Goal: Task Accomplishment & Management: Manage account settings

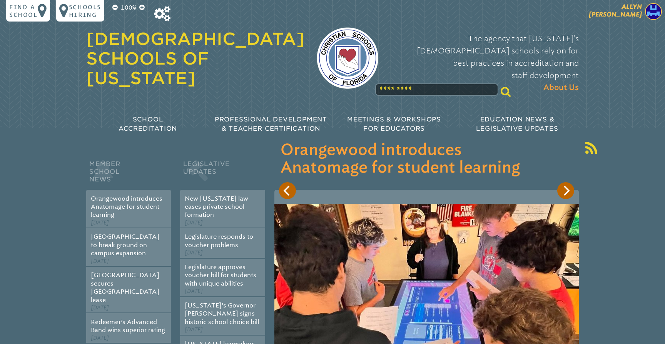
click at [625, 18] on p "[PERSON_NAME]" at bounding box center [601, 12] width 126 height 19
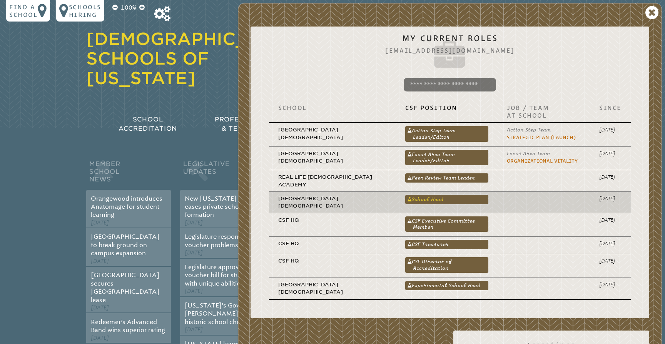
click at [429, 195] on link "School Head" at bounding box center [446, 199] width 83 height 9
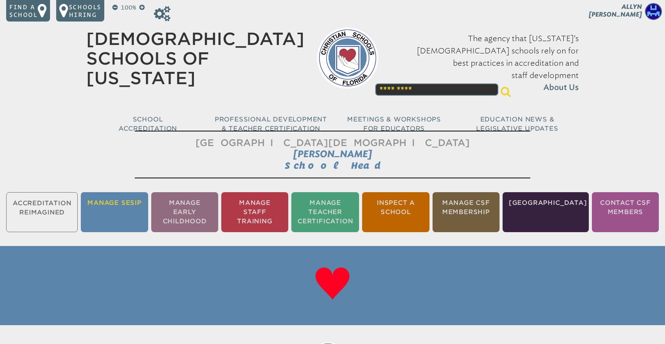
click at [118, 211] on li "Manage SESIP" at bounding box center [114, 212] width 67 height 40
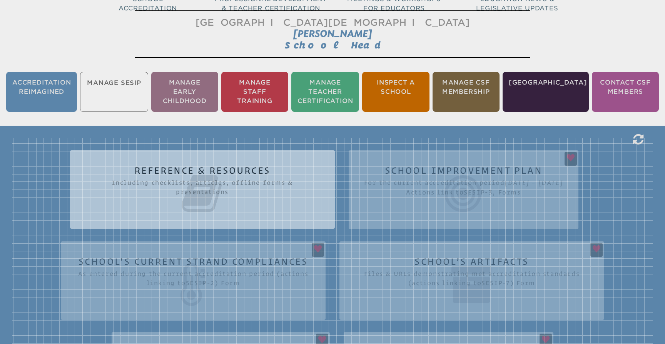
scroll to position [132, 0]
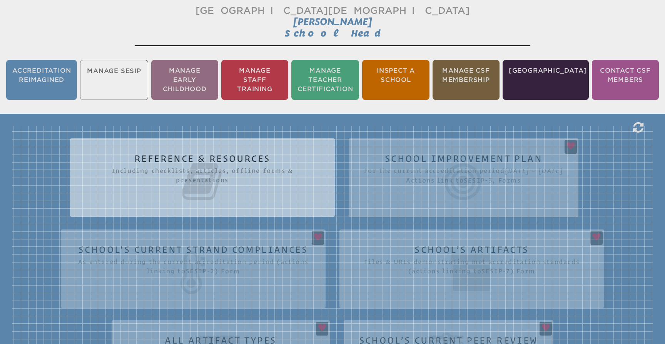
click at [629, 209] on div "Reference & Resources Including checklists, articles, offline forms & presentat…" at bounding box center [332, 304] width 640 height 357
click at [616, 204] on div "Reference & Resources Including checklists, articles, offline forms & presentat…" at bounding box center [332, 304] width 640 height 357
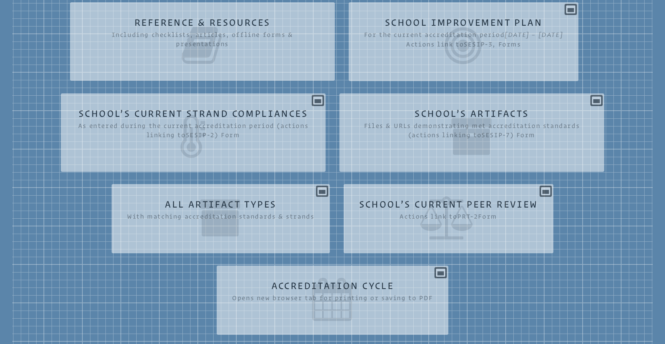
scroll to position [269, 0]
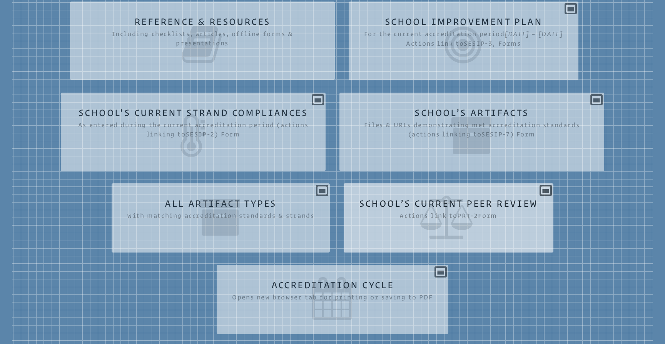
click at [541, 207] on div "School’s Current Peer Review Actions link to prt-2 Form Year Action Not yet beg…" at bounding box center [448, 215] width 210 height 51
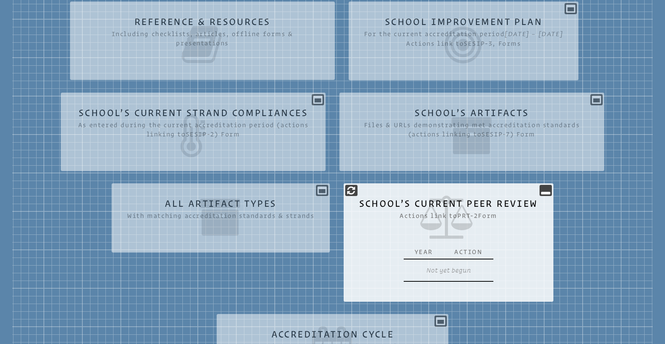
click at [546, 198] on div "School’s Current Peer Review Actions link to prt-2 Form Year Action Not yet beg…" at bounding box center [448, 240] width 210 height 100
click at [552, 186] on section "prt-2 School’s Current Peer Review Actions link to prt-2 Form Year Action Not y…" at bounding box center [448, 242] width 210 height 118
click at [547, 191] on icon at bounding box center [545, 190] width 9 height 9
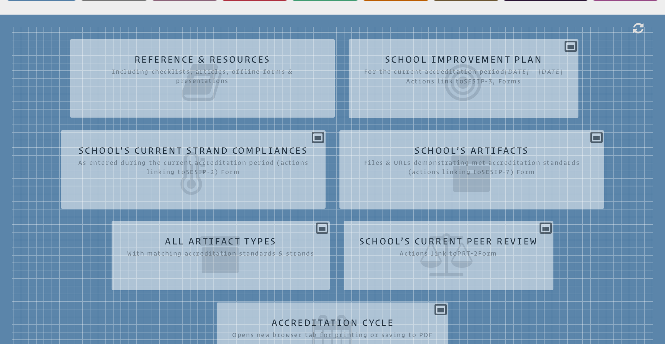
scroll to position [231, 0]
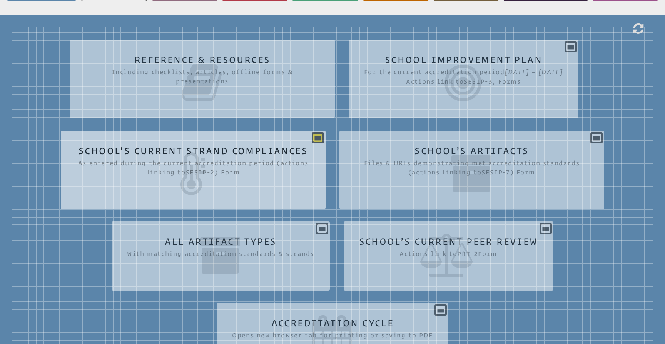
click at [316, 136] on icon at bounding box center [317, 137] width 9 height 9
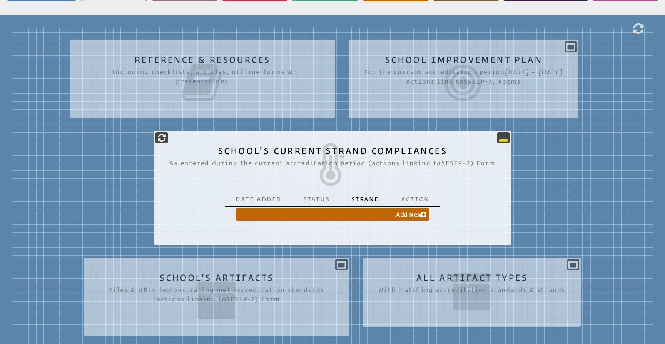
click at [503, 137] on icon at bounding box center [502, 137] width 9 height 9
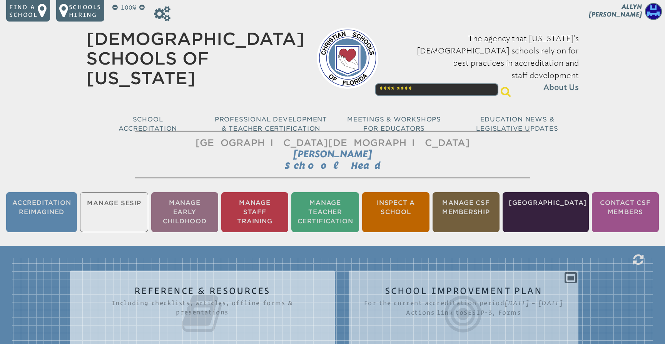
scroll to position [0, 0]
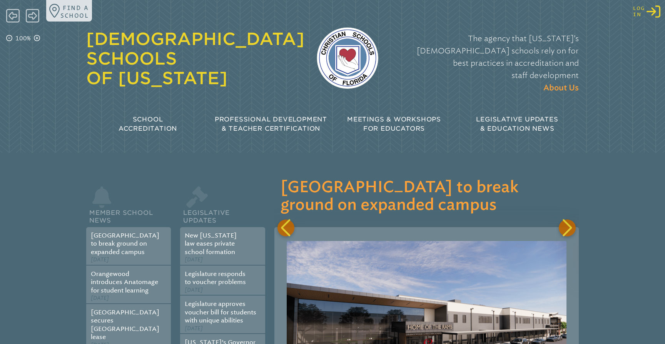
click at [654, 13] on icon at bounding box center [653, 11] width 14 height 12
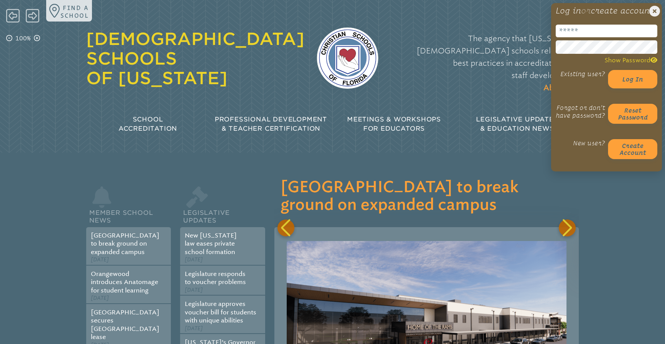
click at [583, 37] on input "email" at bounding box center [606, 31] width 102 height 13
type input "**********"
click at [517, 67] on p "The agency that Florida’s Christian schools rely on for best practices in accre…" at bounding box center [484, 63] width 188 height 62
click at [626, 85] on button "Log in" at bounding box center [632, 79] width 49 height 18
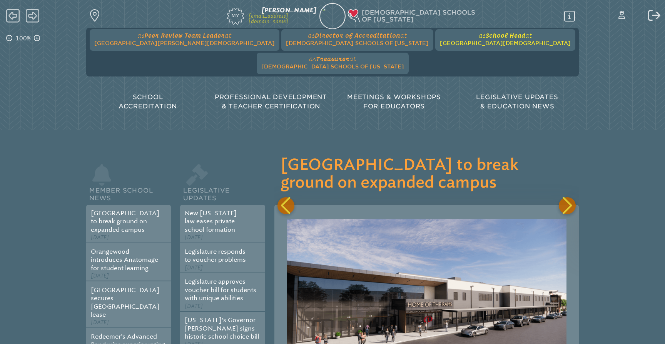
click at [440, 42] on span "[GEOGRAPHIC_DATA][DEMOGRAPHIC_DATA]" at bounding box center [505, 43] width 131 height 6
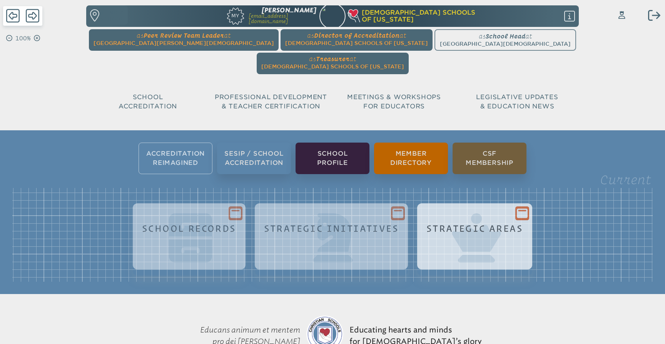
click at [525, 208] on icon at bounding box center [521, 213] width 11 height 10
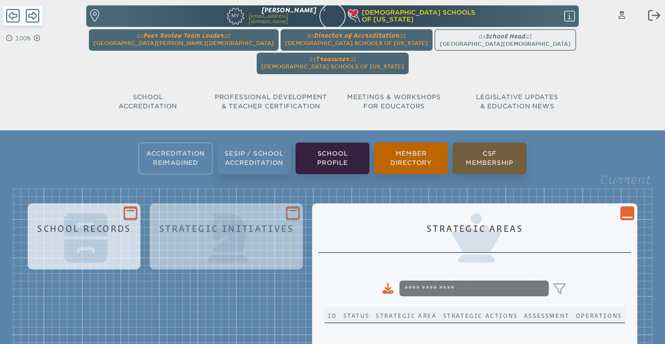
click at [133, 208] on icon at bounding box center [130, 213] width 11 height 10
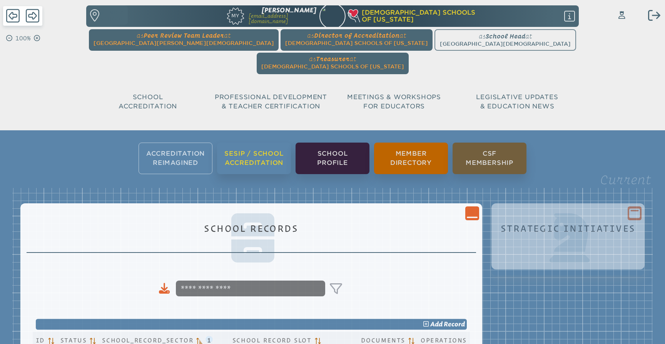
click at [256, 143] on li "SESIP / School Accreditation" at bounding box center [254, 159] width 74 height 32
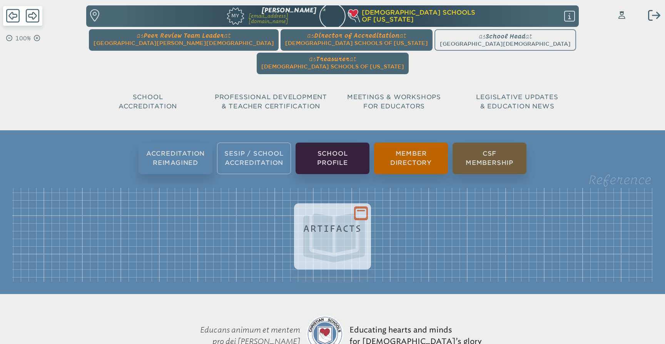
click at [360, 208] on icon at bounding box center [360, 213] width 11 height 10
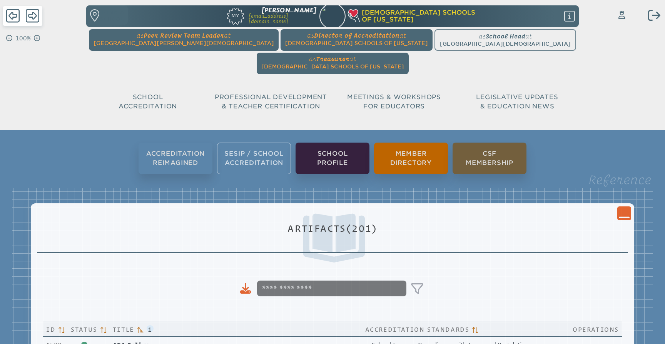
click at [622, 217] on icon at bounding box center [623, 218] width 11 height 2
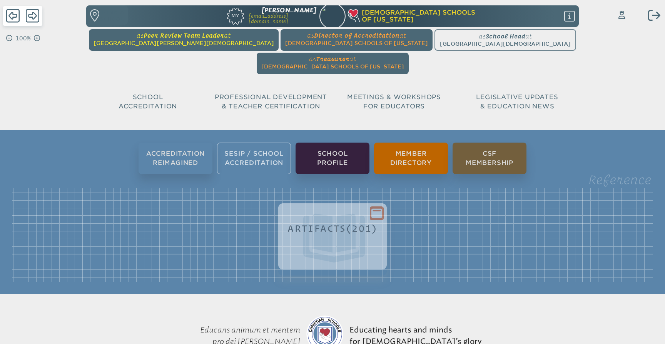
click at [172, 39] on span "at Seven Rivers Christian School" at bounding box center [183, 39] width 180 height 15
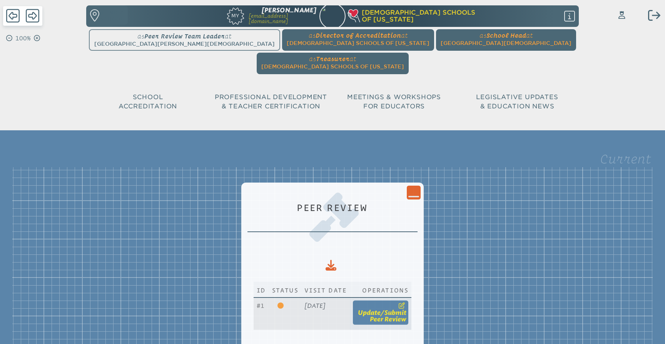
click at [380, 309] on span "update" at bounding box center [369, 312] width 23 height 7
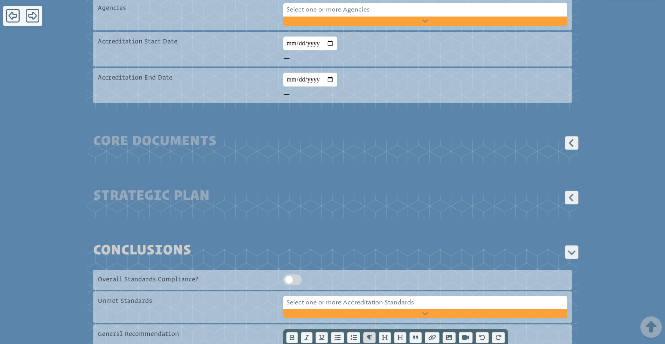
scroll to position [466, 0]
click at [573, 136] on icon at bounding box center [571, 142] width 13 height 13
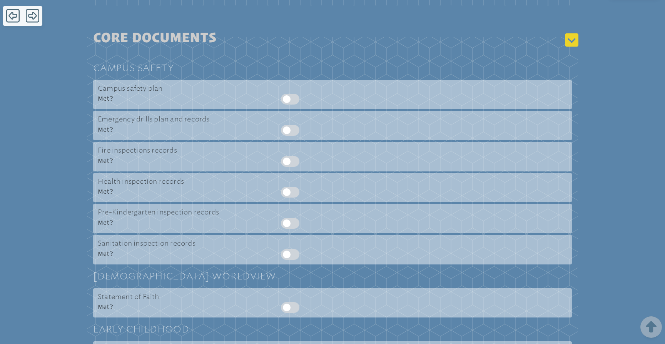
scroll to position [585, 0]
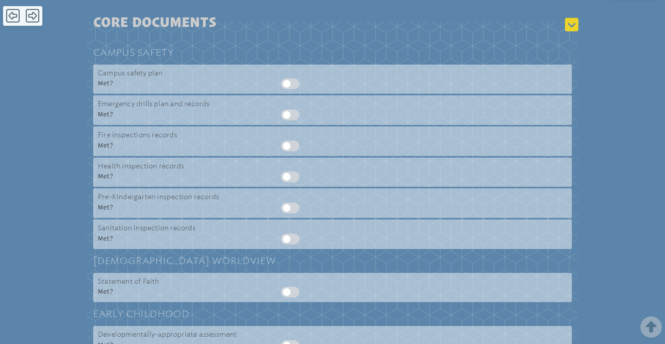
click at [568, 18] on icon at bounding box center [571, 24] width 13 height 13
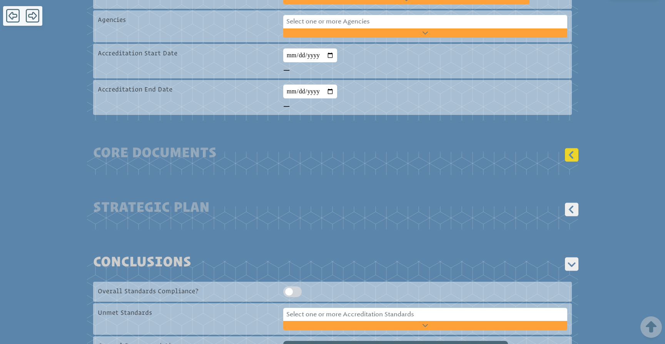
click at [573, 148] on icon at bounding box center [571, 154] width 13 height 13
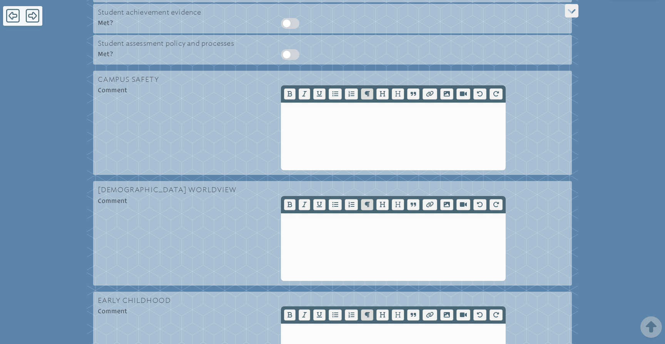
scroll to position [2204, 0]
click at [570, 13] on icon at bounding box center [571, 10] width 13 height 13
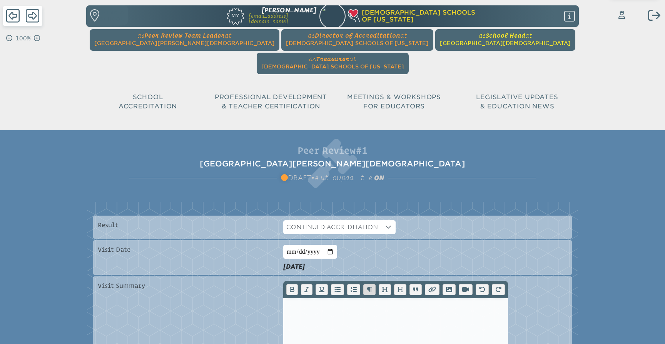
scroll to position [0, 0]
click at [162, 38] on span "Peer Review Team Leader" at bounding box center [184, 35] width 80 height 7
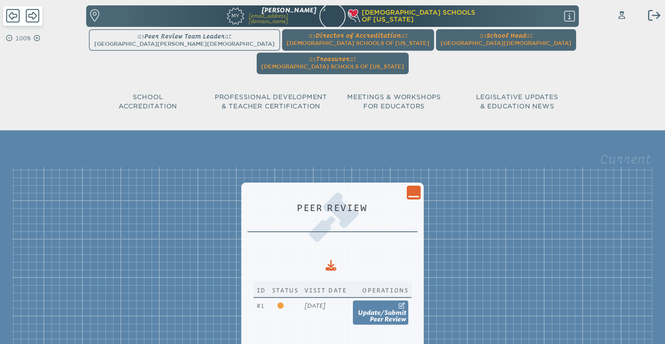
click at [419, 187] on icon "Close Console" at bounding box center [413, 192] width 11 height 11
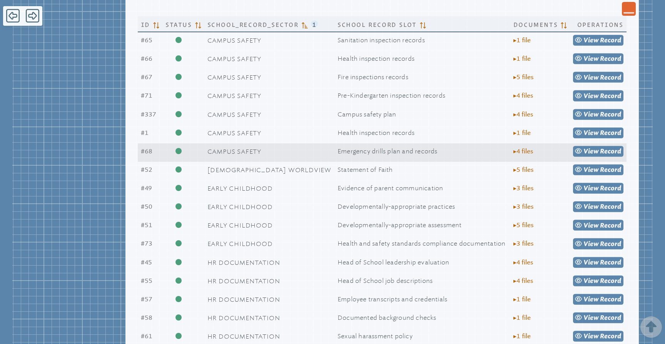
scroll to position [301, 0]
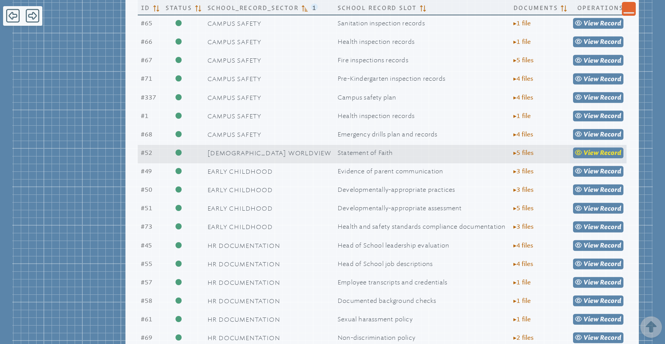
click at [606, 157] on span "Record" at bounding box center [610, 152] width 21 height 7
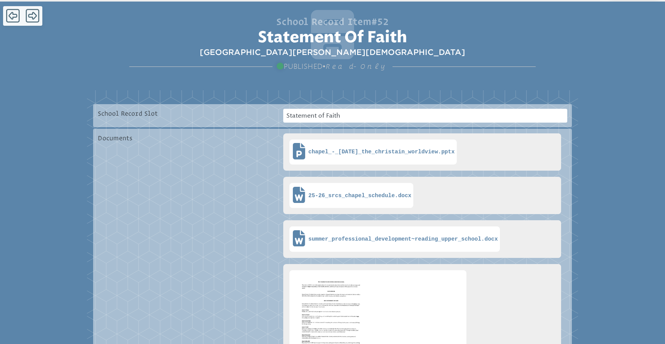
scroll to position [130, 0]
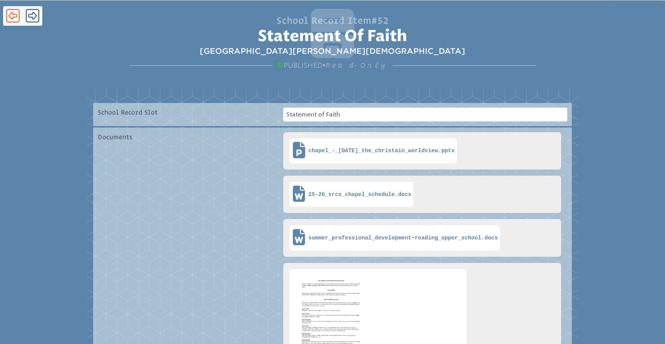
click at [17, 15] on icon at bounding box center [12, 15] width 13 height 13
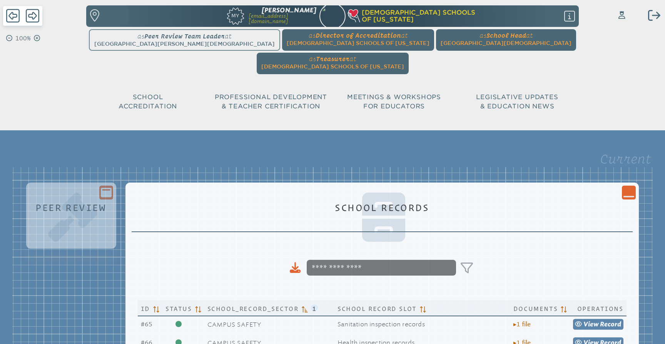
click at [171, 38] on ul "as Peer Review Team Leader at Seven Rivers Christian School since September 21s…" at bounding box center [332, 51] width 489 height 45
click at [159, 40] on ul "as Peer Review Team Leader at Seven Rivers Christian School since September 21s…" at bounding box center [332, 51] width 489 height 45
click at [623, 187] on icon "Close Console" at bounding box center [628, 192] width 11 height 11
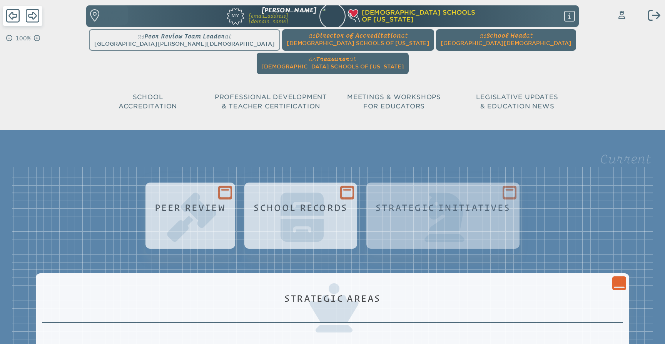
click at [219, 190] on div at bounding box center [191, 218] width 77 height 57
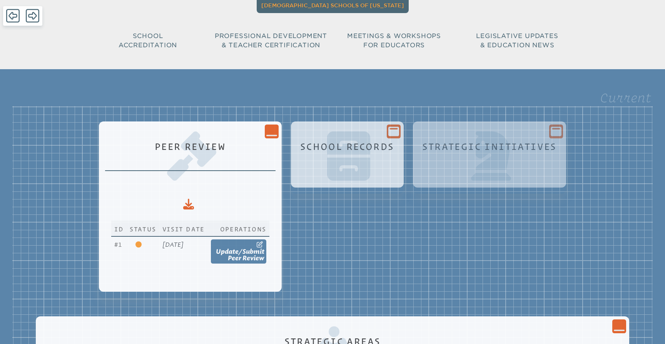
scroll to position [84, 0]
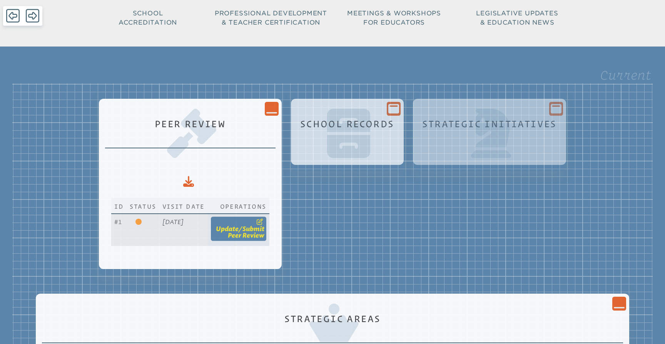
click at [242, 225] on span "/" at bounding box center [240, 228] width 4 height 7
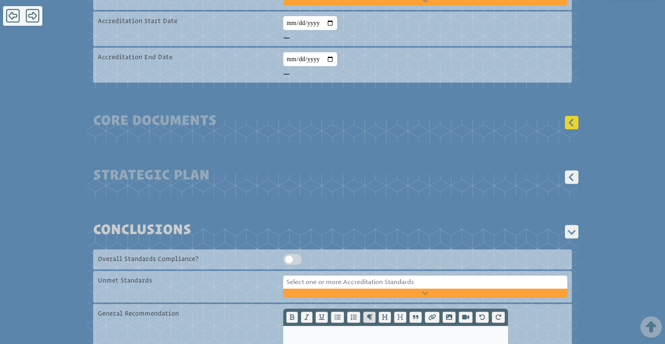
click at [568, 116] on icon at bounding box center [571, 122] width 13 height 13
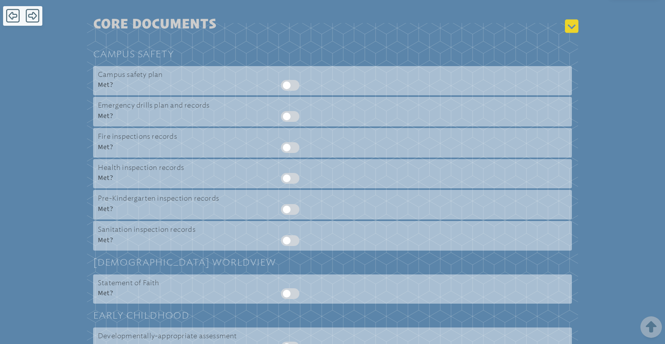
scroll to position [585, 0]
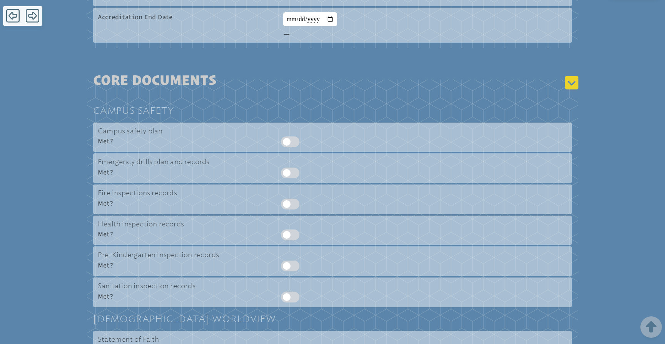
click at [574, 76] on icon at bounding box center [571, 82] width 13 height 13
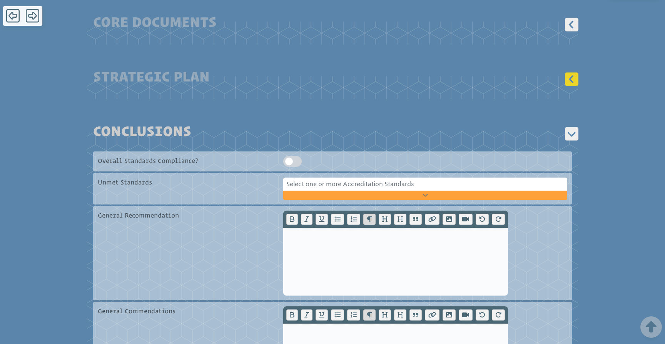
click at [571, 72] on icon at bounding box center [571, 78] width 13 height 13
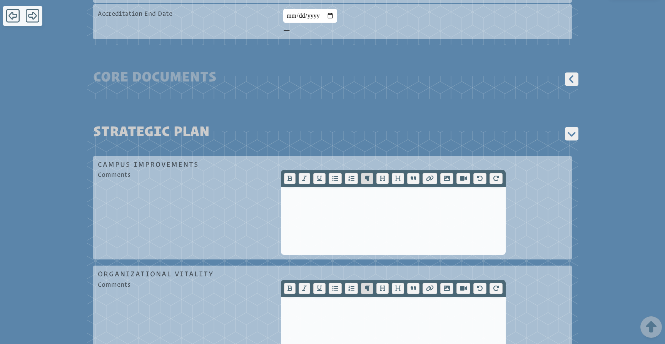
scroll to position [526, 0]
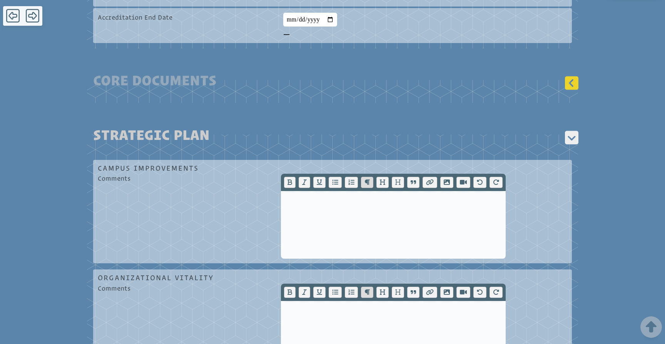
click at [572, 76] on icon at bounding box center [571, 82] width 13 height 13
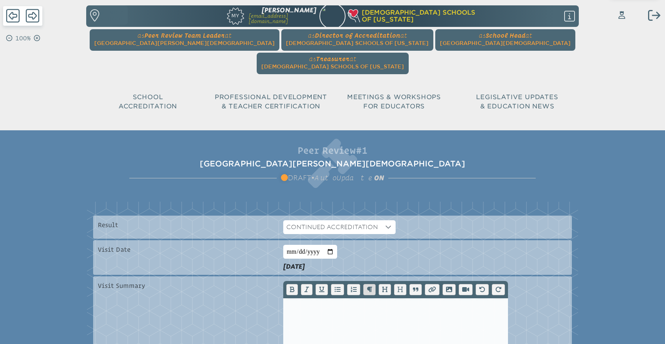
scroll to position [0, 0]
click at [531, 158] on div "Seven Rivers Christian School draft draft • AutoUpdate ON" at bounding box center [332, 170] width 406 height 25
click at [17, 13] on icon at bounding box center [12, 15] width 13 height 15
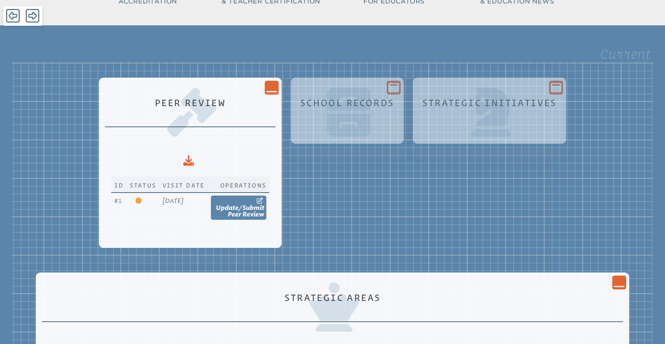
scroll to position [117, 0]
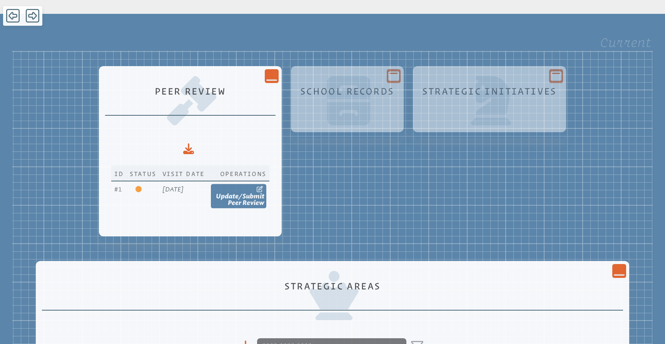
click at [612, 269] on div at bounding box center [333, 297] width 581 height 57
click at [613, 266] on icon "Close Console" at bounding box center [618, 271] width 11 height 11
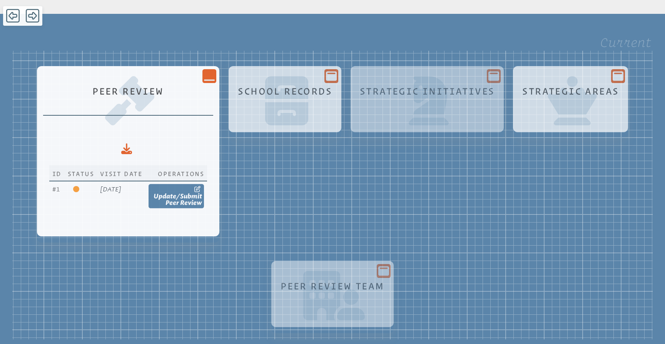
click at [335, 66] on div "School Records" at bounding box center [284, 99] width 113 height 66
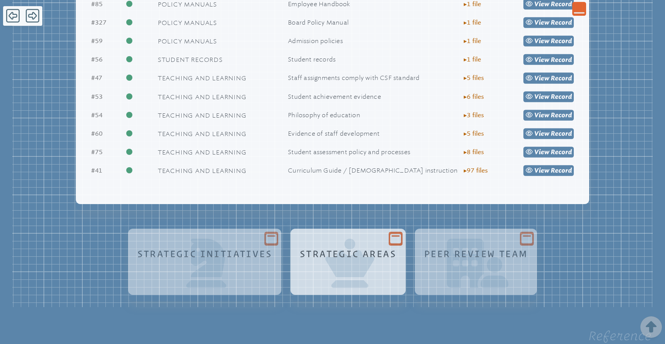
scroll to position [1203, 0]
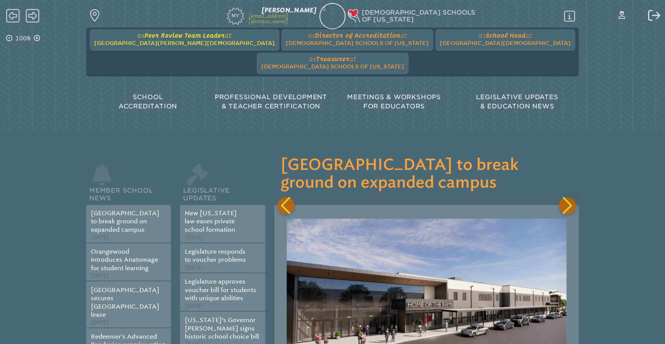
click at [171, 37] on span "Peer Review Team Leader" at bounding box center [184, 35] width 80 height 7
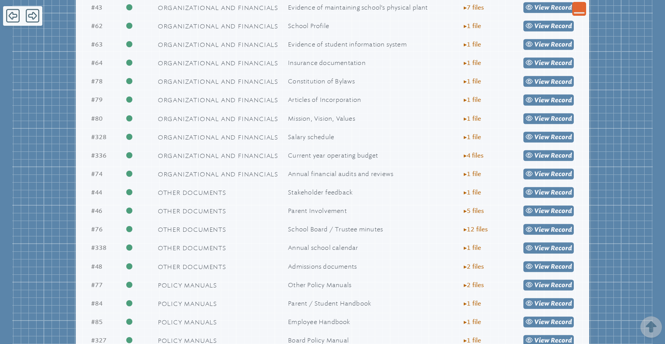
scroll to position [920, 0]
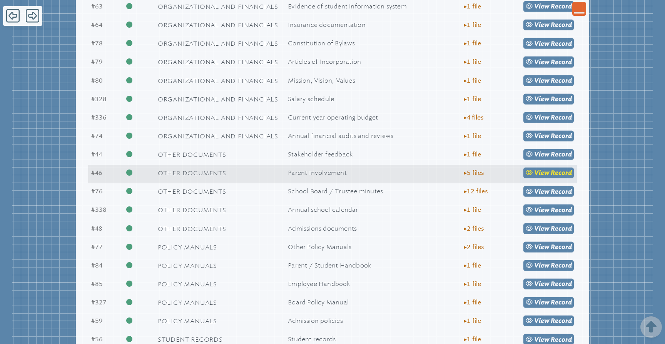
click at [550, 169] on span "Record" at bounding box center [560, 172] width 21 height 7
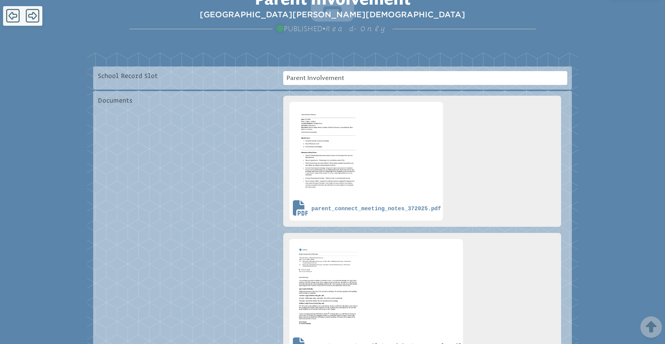
scroll to position [136, 0]
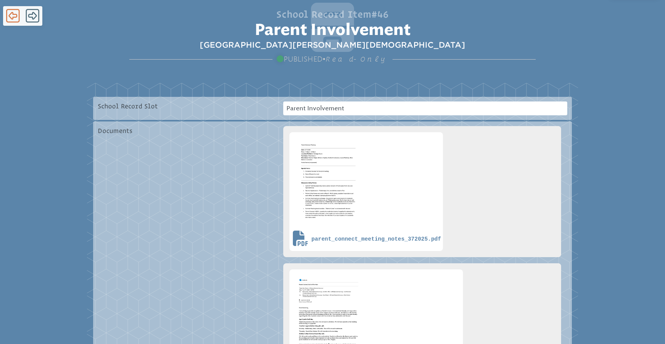
click at [15, 17] on icon at bounding box center [12, 15] width 13 height 13
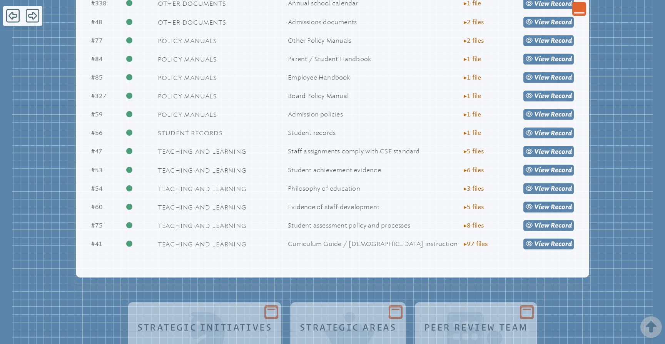
scroll to position [1132, 0]
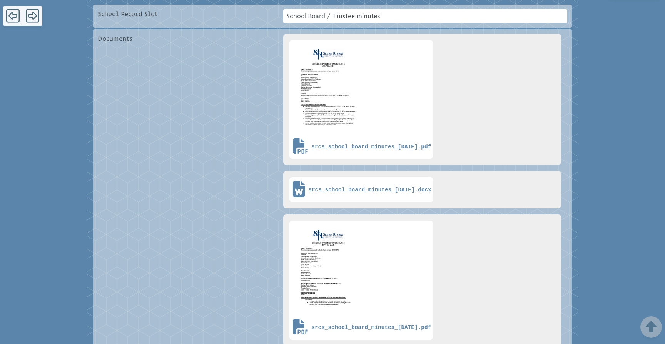
scroll to position [229, 0]
click at [11, 17] on icon at bounding box center [12, 15] width 13 height 13
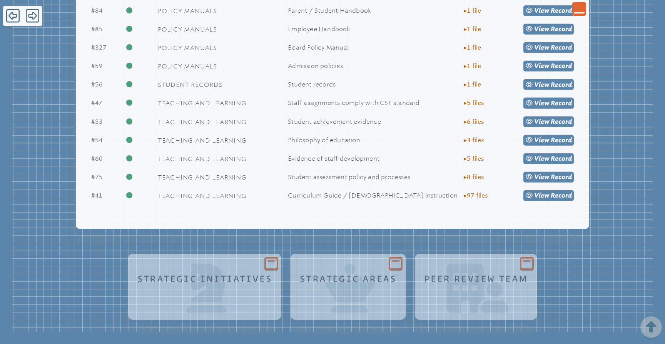
scroll to position [1179, 0]
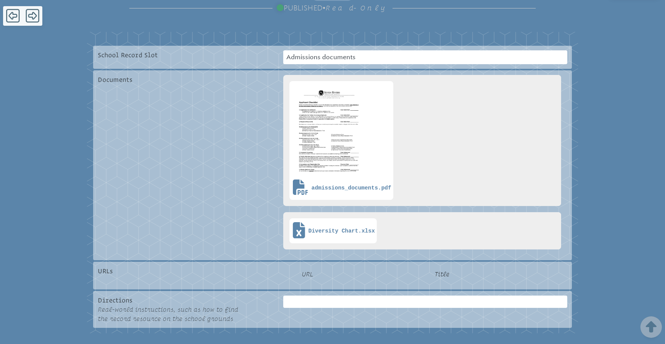
scroll to position [188, 0]
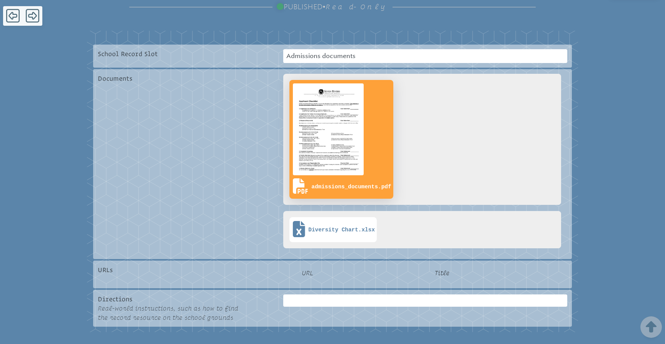
click at [335, 108] on img at bounding box center [328, 129] width 74 height 95
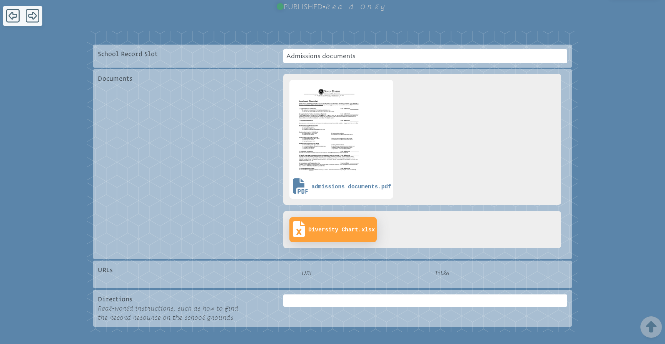
click at [342, 227] on span "Diversity Chart.xlsx" at bounding box center [341, 230] width 67 height 7
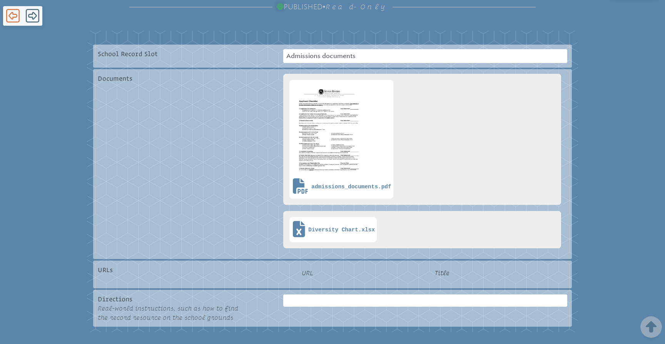
click at [10, 10] on icon at bounding box center [12, 15] width 13 height 15
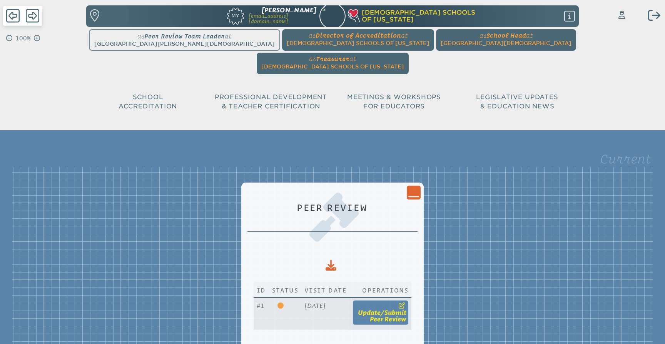
click at [406, 316] on span "Peer Review" at bounding box center [388, 319] width 37 height 7
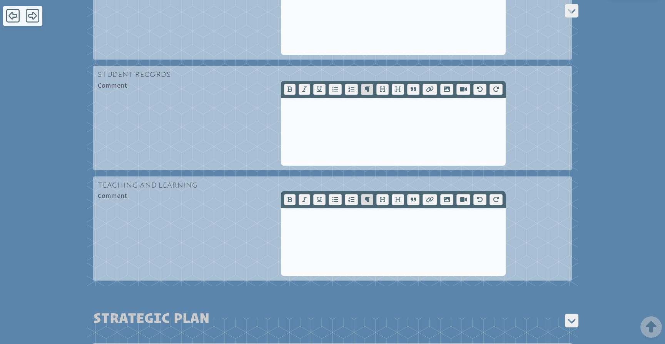
scroll to position [2976, 0]
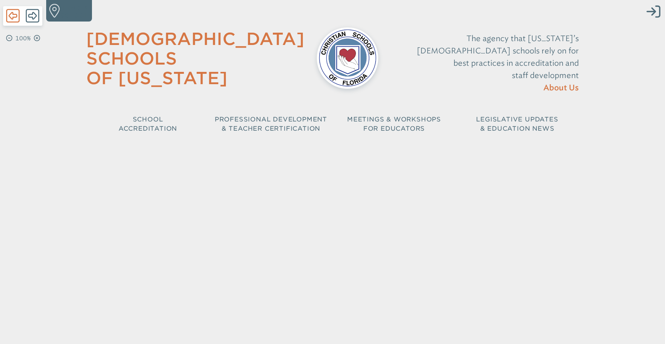
click at [14, 15] on icon at bounding box center [12, 15] width 13 height 15
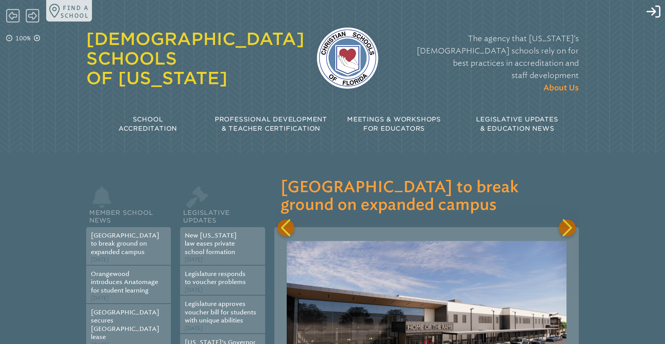
click at [656, 22] on div "Close Login Area Log in or create account Show Password Existing user? Log in F…" at bounding box center [332, 71] width 665 height 142
click at [652, 13] on icon "Log in or Create Account" at bounding box center [653, 12] width 14 height 14
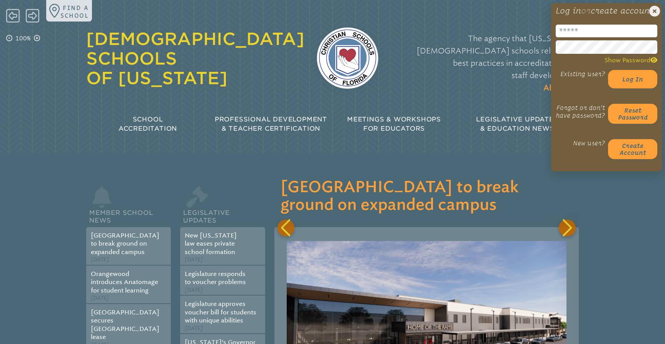
click at [565, 37] on input "email" at bounding box center [606, 31] width 102 height 13
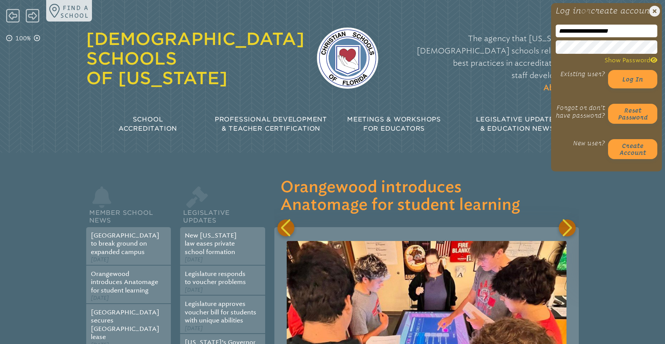
type input "**********"
click at [514, 71] on div "The agency that [US_STATE]’s [DEMOGRAPHIC_DATA] schools rely on for best practi…" at bounding box center [484, 63] width 188 height 77
click at [627, 88] on button "Log in" at bounding box center [632, 79] width 49 height 18
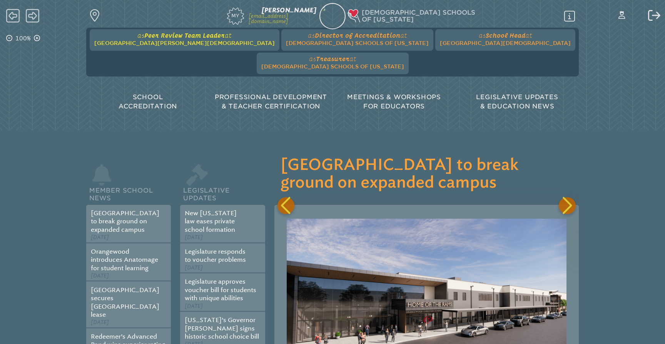
click at [183, 43] on span "[GEOGRAPHIC_DATA][PERSON_NAME][DEMOGRAPHIC_DATA]" at bounding box center [184, 43] width 180 height 6
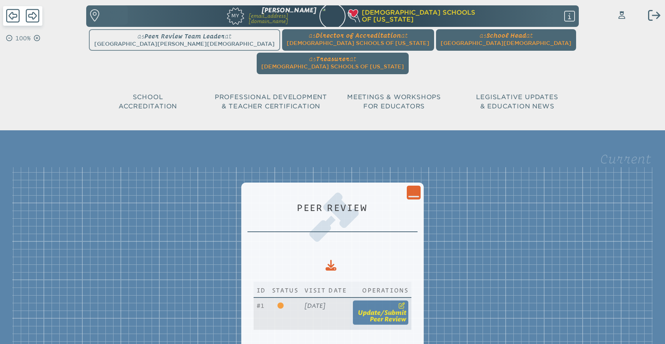
click at [406, 316] on span "Peer Review" at bounding box center [388, 319] width 37 height 7
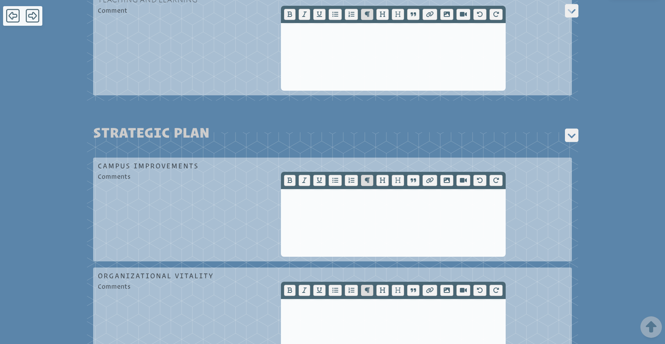
scroll to position [3169, 0]
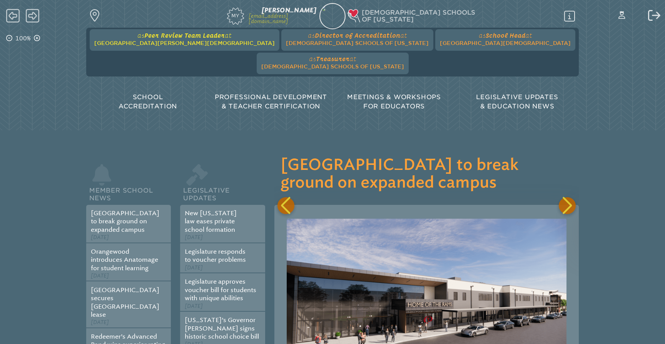
click at [182, 39] on span "Peer Review Team Leader" at bounding box center [184, 35] width 80 height 7
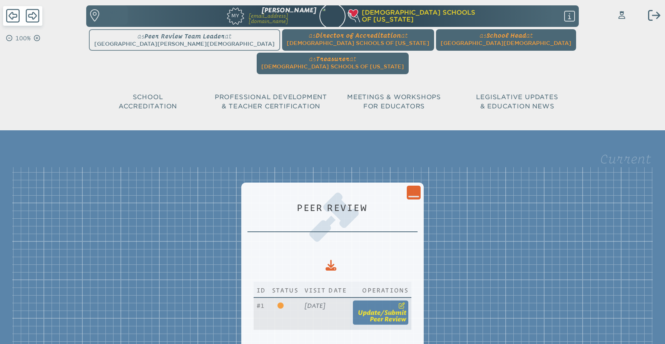
click at [406, 309] on span "submit" at bounding box center [395, 312] width 22 height 7
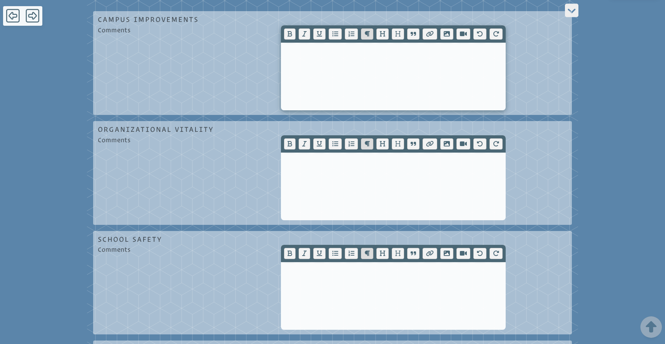
scroll to position [3316, 0]
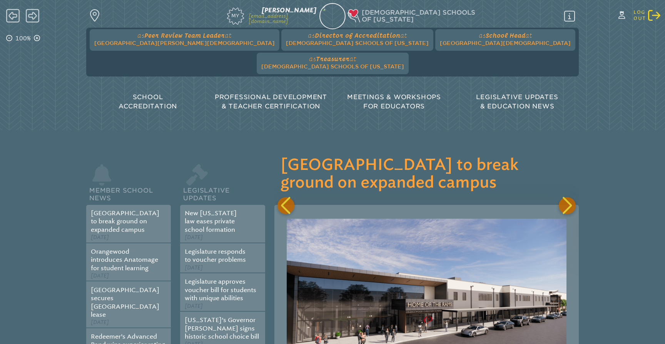
click at [653, 14] on icon "Log out" at bounding box center [654, 15] width 12 height 12
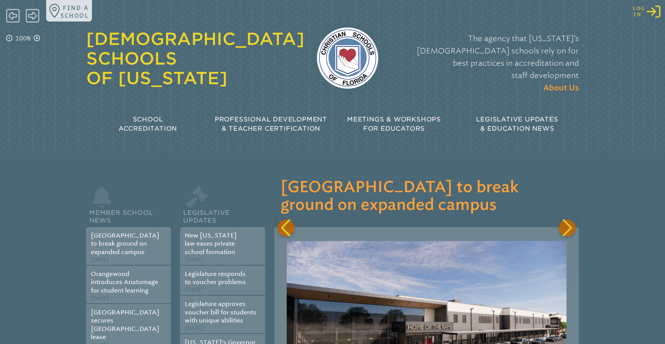
click at [655, 14] on icon "Log in or Create Account" at bounding box center [653, 12] width 14 height 14
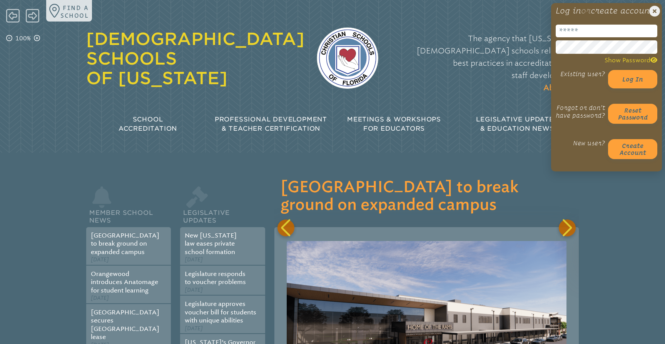
click at [583, 37] on input "email" at bounding box center [606, 31] width 102 height 13
type input "**********"
click at [523, 67] on p "The agency that Florida’s Christian schools rely on for best practices in accre…" at bounding box center [484, 63] width 188 height 62
click at [628, 86] on button "Log in" at bounding box center [632, 79] width 49 height 18
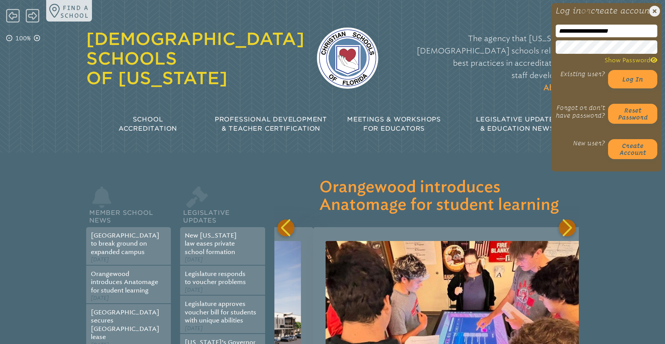
scroll to position [0, 304]
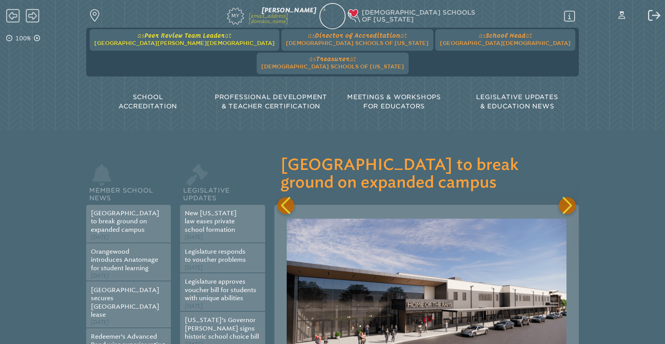
click at [169, 38] on span "Peer Review Team Leader" at bounding box center [184, 35] width 80 height 7
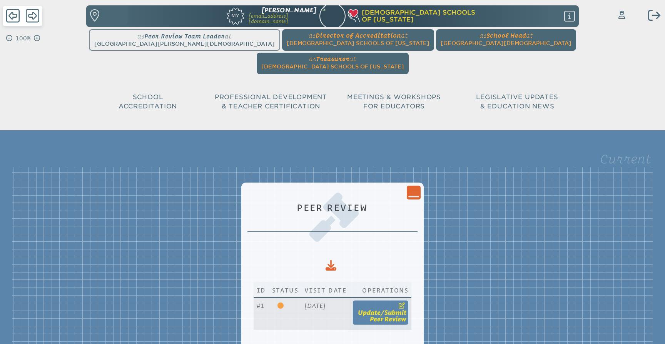
click at [380, 309] on span "update" at bounding box center [369, 312] width 23 height 7
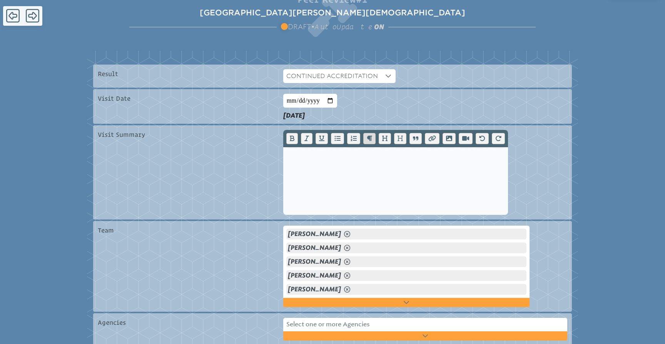
scroll to position [152, 0]
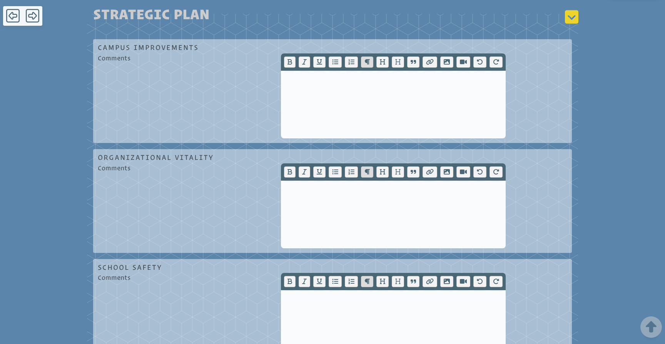
click at [570, 24] on icon at bounding box center [571, 16] width 13 height 13
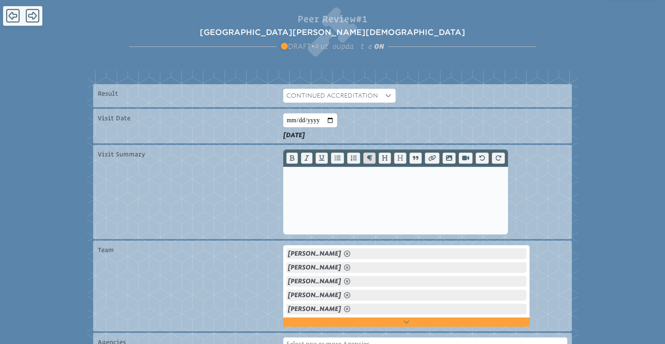
scroll to position [127, 0]
